Goal: Information Seeking & Learning: Check status

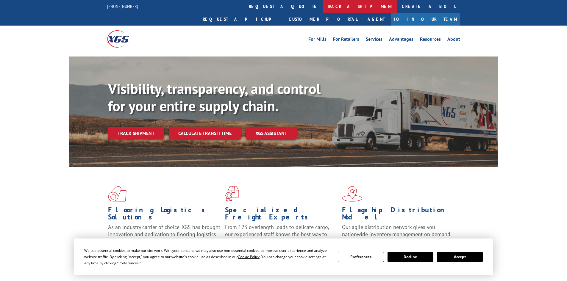
click at [323, 7] on link "track a shipment" at bounding box center [360, 6] width 75 height 13
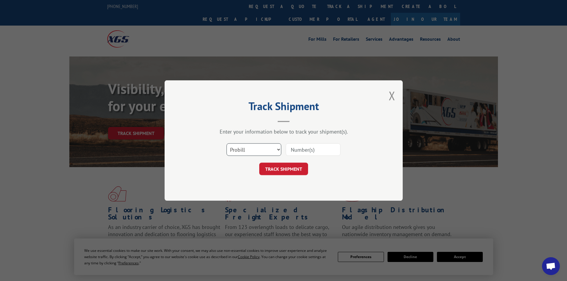
click at [237, 154] on select "Select category... Probill BOL PO" at bounding box center [253, 149] width 55 height 12
select select "bol"
click at [226, 143] on select "Select category... Probill BOL PO" at bounding box center [253, 149] width 55 height 12
paste input "6010025"
type input "6010025"
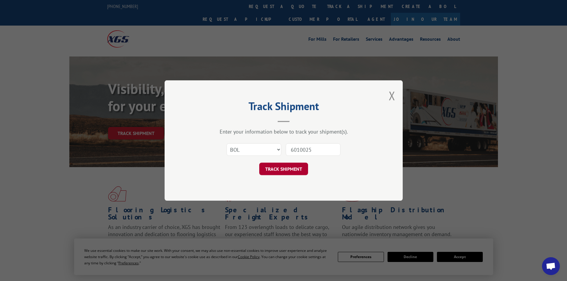
click at [292, 171] on button "TRACK SHIPMENT" at bounding box center [283, 169] width 49 height 12
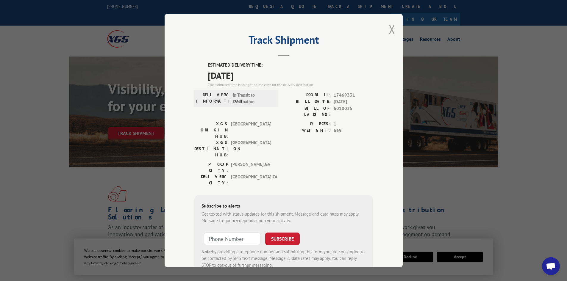
click at [391, 26] on button "Close modal" at bounding box center [392, 29] width 7 height 16
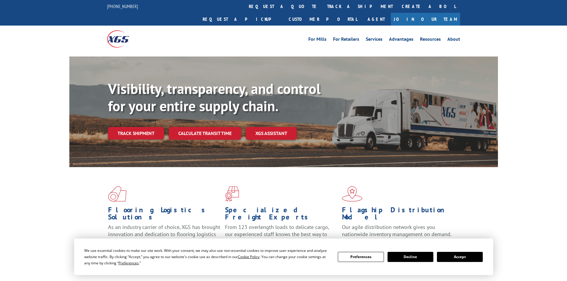
click at [462, 256] on button "Accept" at bounding box center [460, 257] width 46 height 10
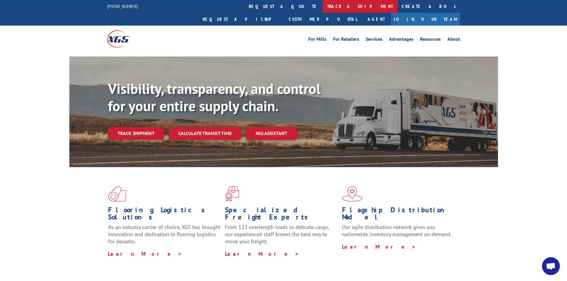
click at [323, 8] on link "track a shipment" at bounding box center [360, 6] width 75 height 13
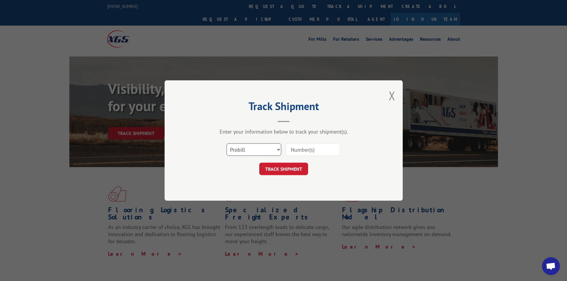
click at [245, 154] on select "Select category... Probill BOL PO" at bounding box center [253, 149] width 55 height 12
select select "bol"
click at [226, 143] on select "Select category... Probill BOL PO" at bounding box center [253, 149] width 55 height 12
paste input "6020700"
type input "6020700"
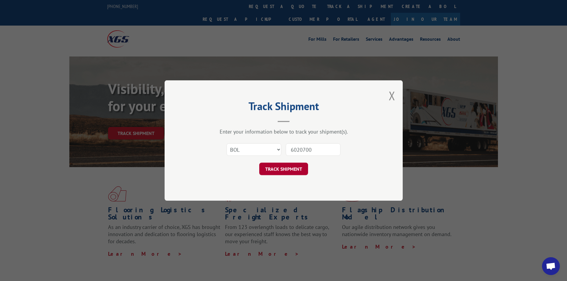
click at [290, 169] on button "TRACK SHIPMENT" at bounding box center [283, 169] width 49 height 12
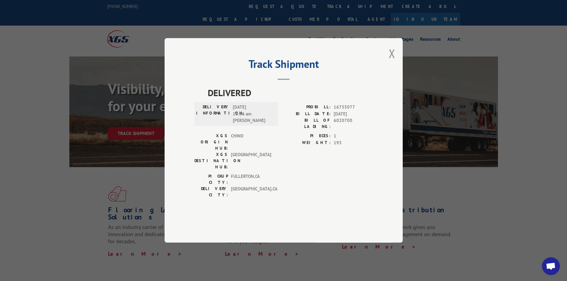
drag, startPoint x: 391, startPoint y: 71, endPoint x: 245, endPoint y: 16, distance: 156.4
click at [391, 61] on button "Close modal" at bounding box center [392, 54] width 7 height 16
